Goal: Transaction & Acquisition: Purchase product/service

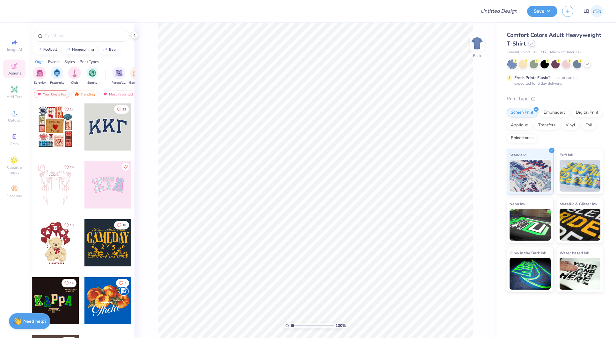
click at [531, 44] on icon at bounding box center [531, 43] width 3 height 3
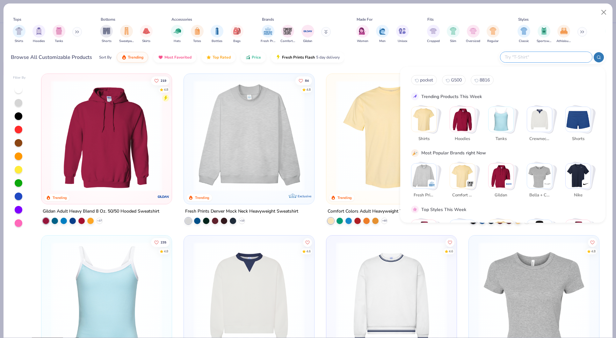
click at [550, 56] on input "text" at bounding box center [545, 57] width 83 height 7
click at [24, 34] on div "Shirts" at bounding box center [19, 33] width 13 height 19
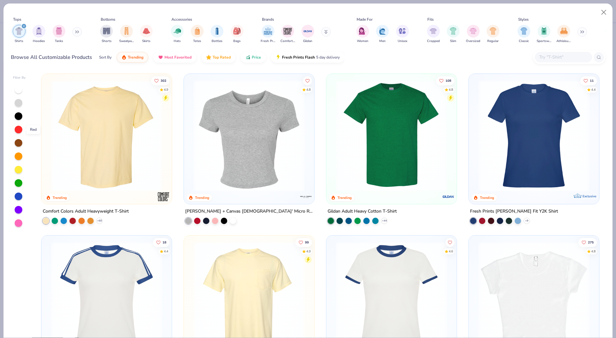
click at [18, 132] on div at bounding box center [19, 130] width 8 height 8
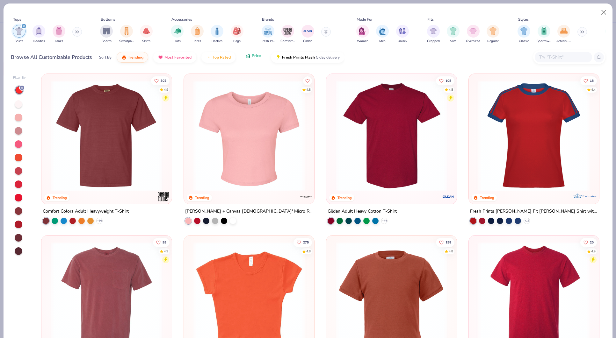
click at [246, 56] on icon "button" at bounding box center [247, 56] width 5 height 6
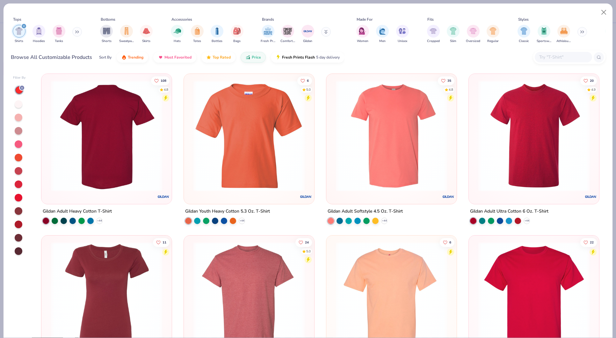
click at [126, 161] on div at bounding box center [106, 135] width 353 height 111
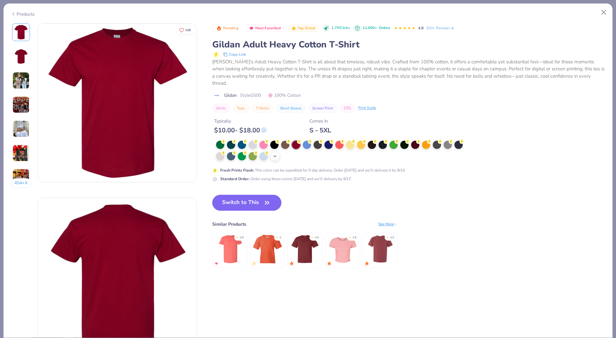
click at [277, 154] on icon at bounding box center [274, 156] width 5 height 5
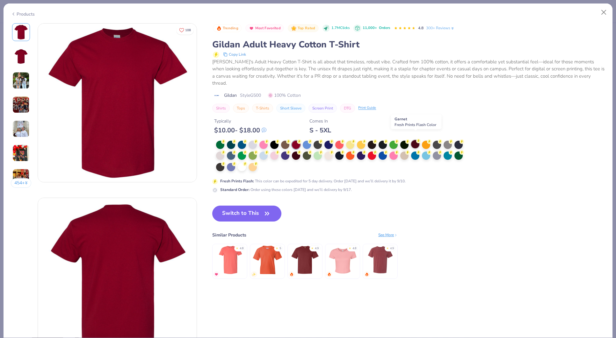
click at [413, 140] on div at bounding box center [415, 144] width 8 height 8
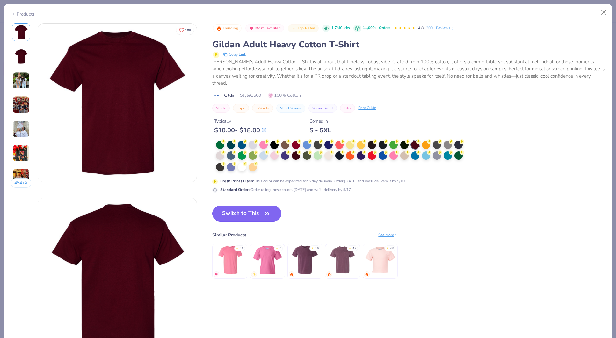
click at [253, 206] on button "Switch to This" at bounding box center [246, 214] width 69 height 16
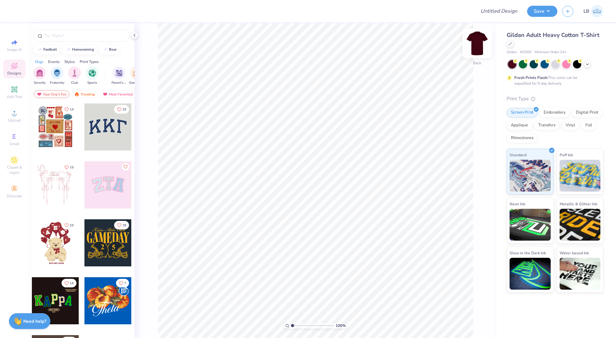
click at [475, 40] on img at bounding box center [476, 43] width 25 height 25
click at [9, 113] on div "Upload" at bounding box center [14, 116] width 22 height 19
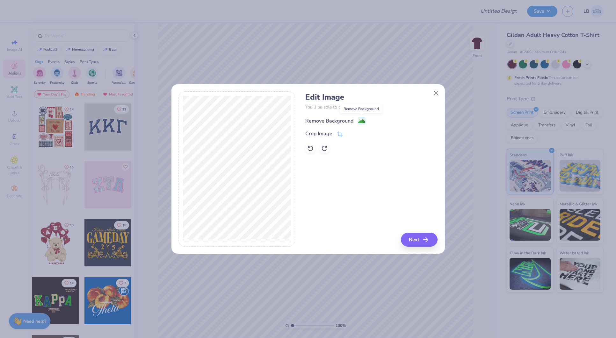
click at [360, 122] on image at bounding box center [361, 121] width 7 height 7
click at [423, 238] on button "Next" at bounding box center [420, 240] width 37 height 14
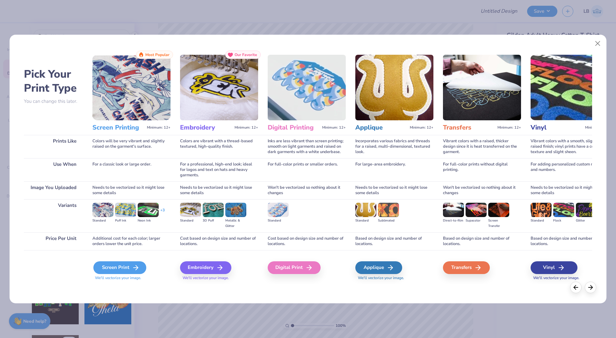
click at [111, 266] on div "Screen Print" at bounding box center [119, 267] width 53 height 13
